Goal: Communication & Community: Answer question/provide support

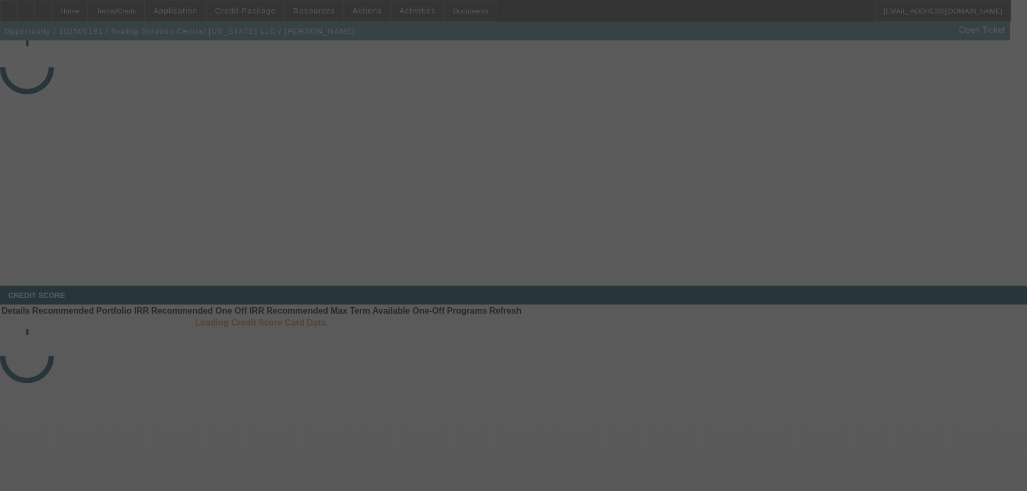
click at [945, 153] on div at bounding box center [513, 245] width 1027 height 491
click at [932, 156] on div at bounding box center [513, 245] width 1027 height 491
click at [929, 156] on div at bounding box center [513, 245] width 1027 height 491
click at [924, 156] on div at bounding box center [513, 245] width 1027 height 491
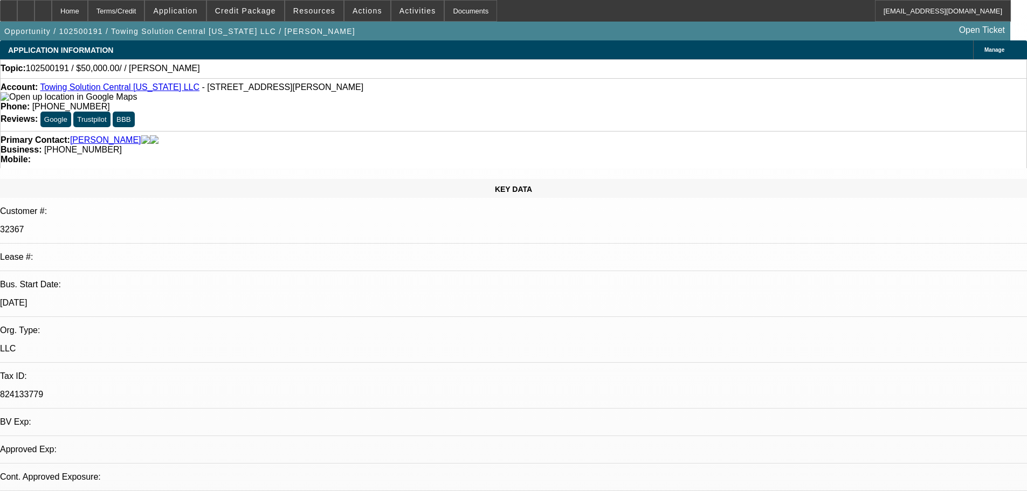
select select "0"
select select "2"
select select "0.1"
select select "1"
select select "2"
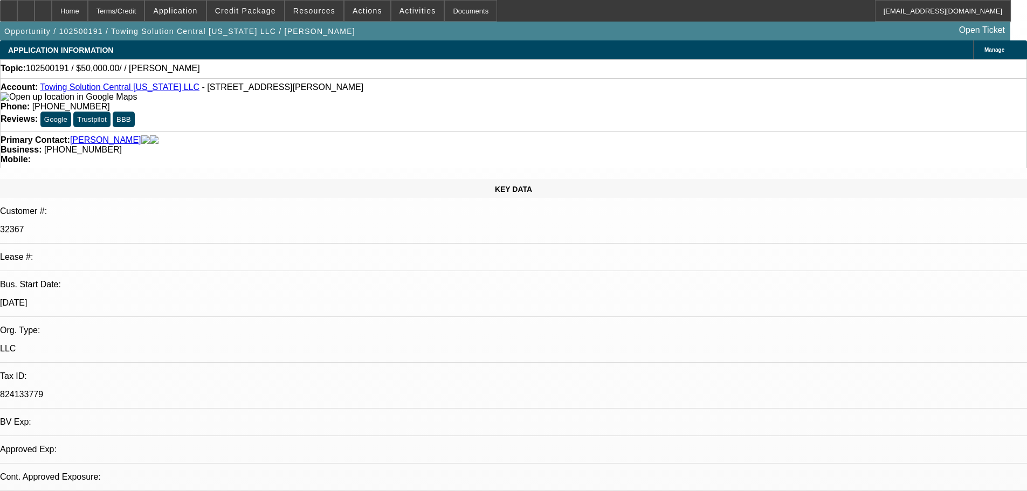
select select "4"
radio input "true"
type textarea "n"
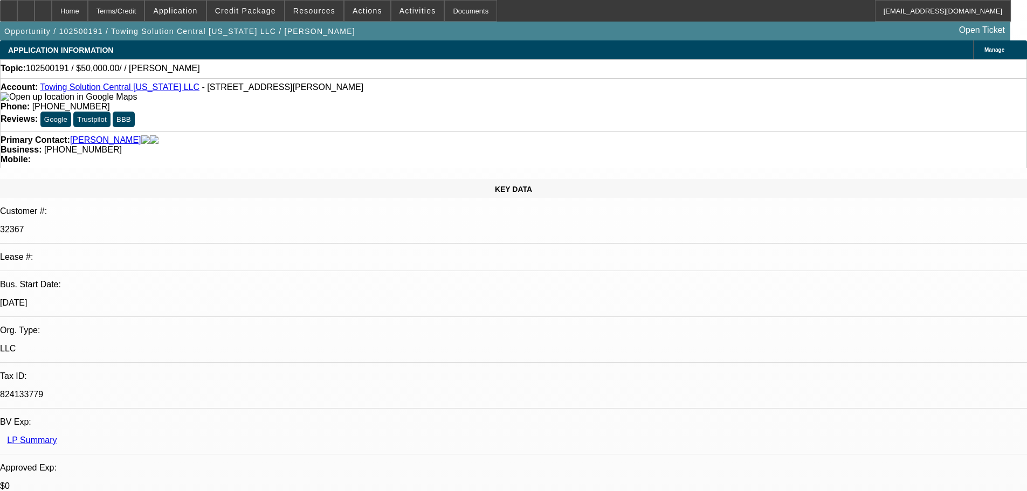
type textarea "NO ACTIVE CONTRACT IN LP."
radio input "true"
